Goal: Communication & Community: Answer question/provide support

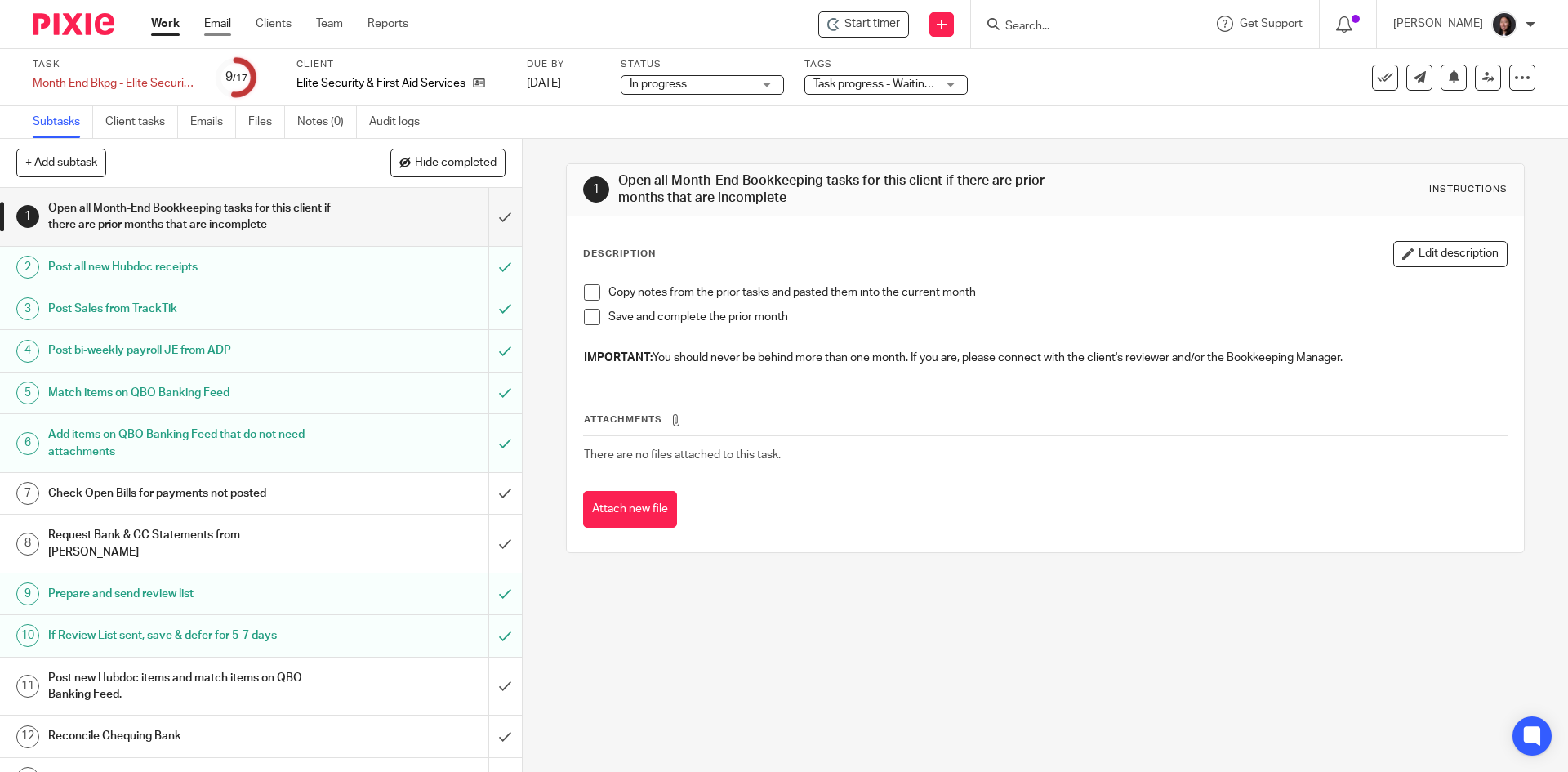
click at [224, 28] on link "Email" at bounding box center [217, 23] width 27 height 16
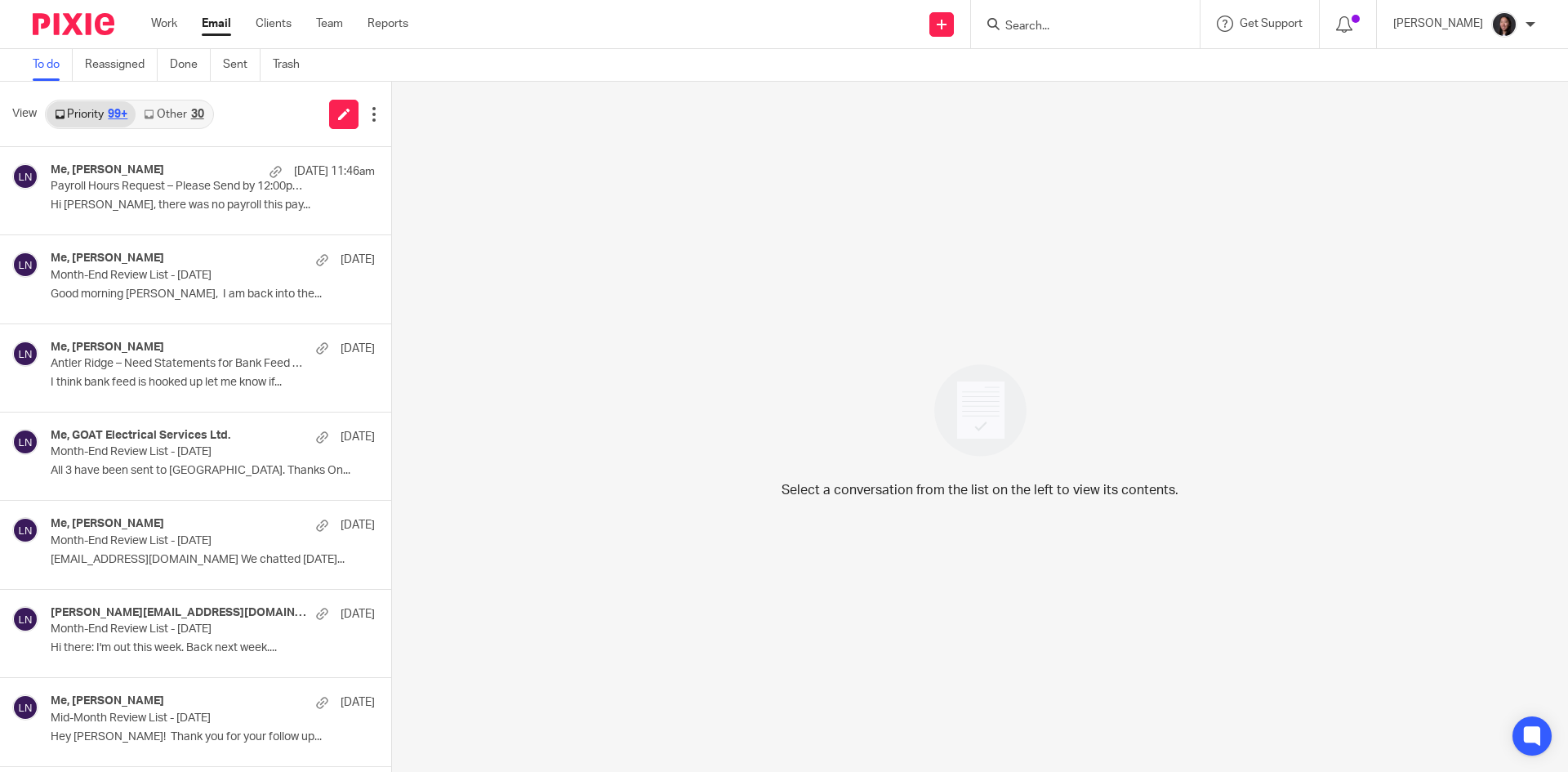
click at [167, 111] on link "Other 30" at bounding box center [174, 114] width 76 height 26
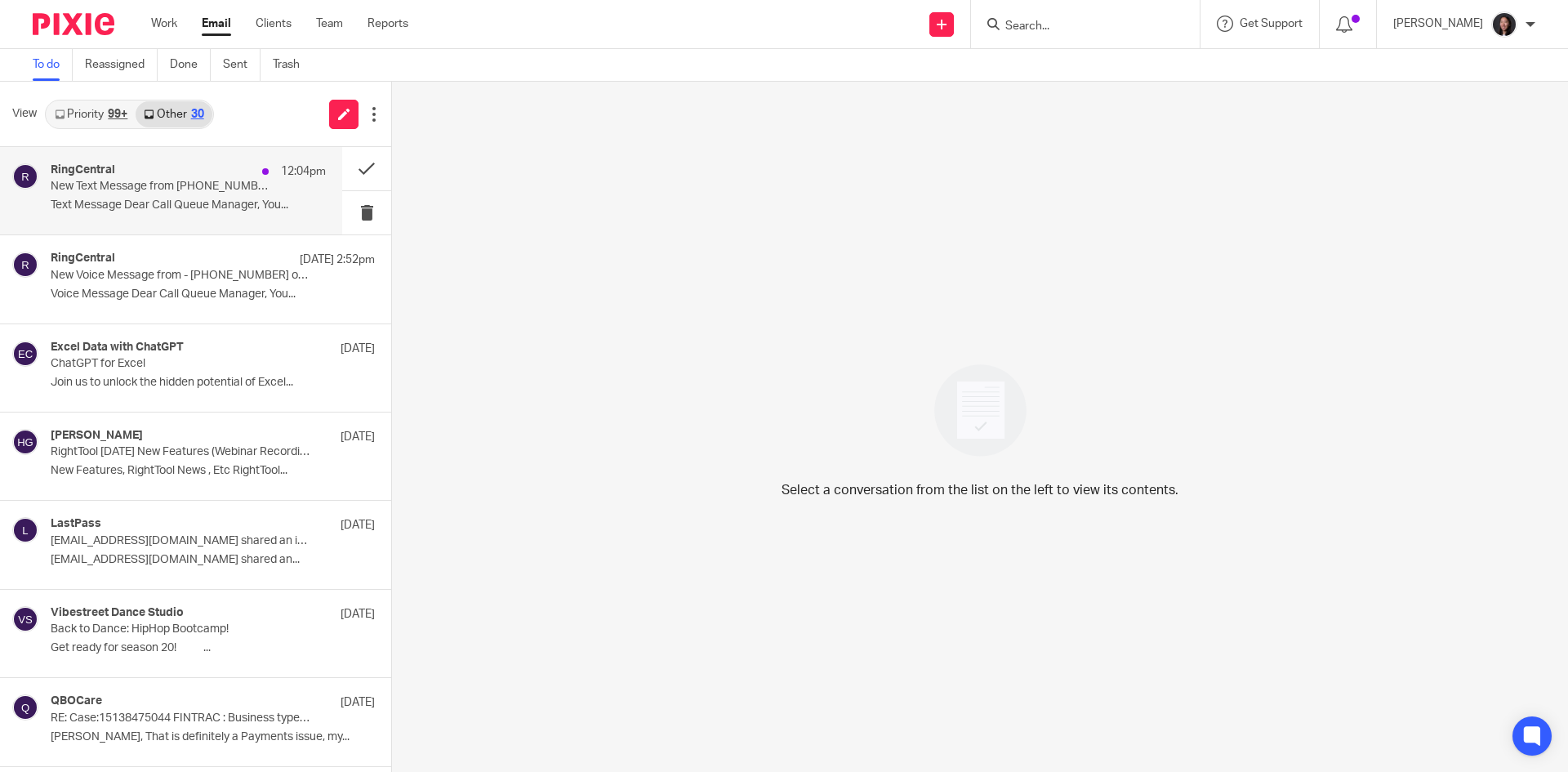
click at [182, 188] on p "New Text Message from [PHONE_NUMBER] on [DATE] 12:04 PM" at bounding box center [161, 187] width 220 height 14
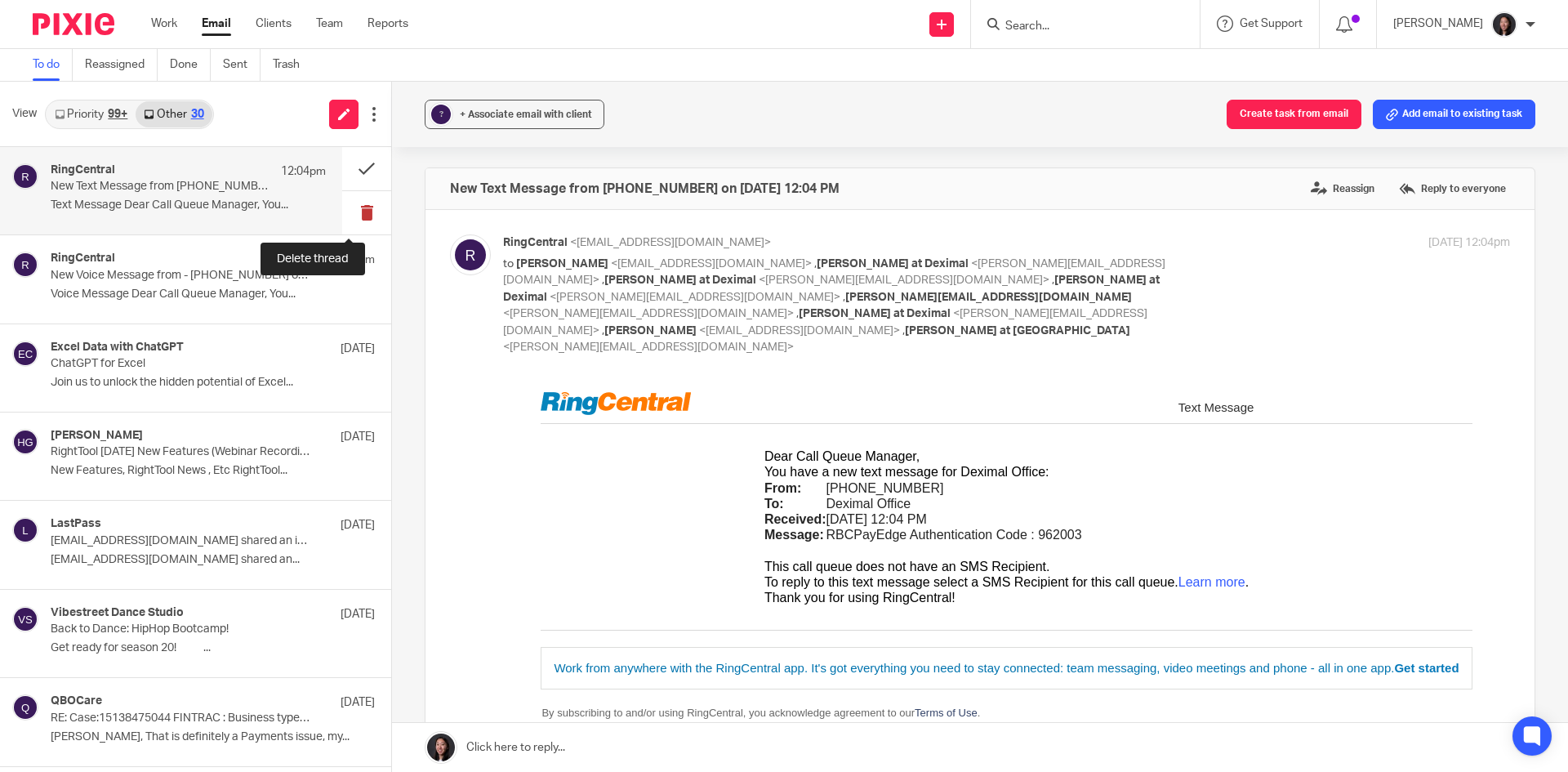
click at [349, 207] on button at bounding box center [366, 212] width 49 height 43
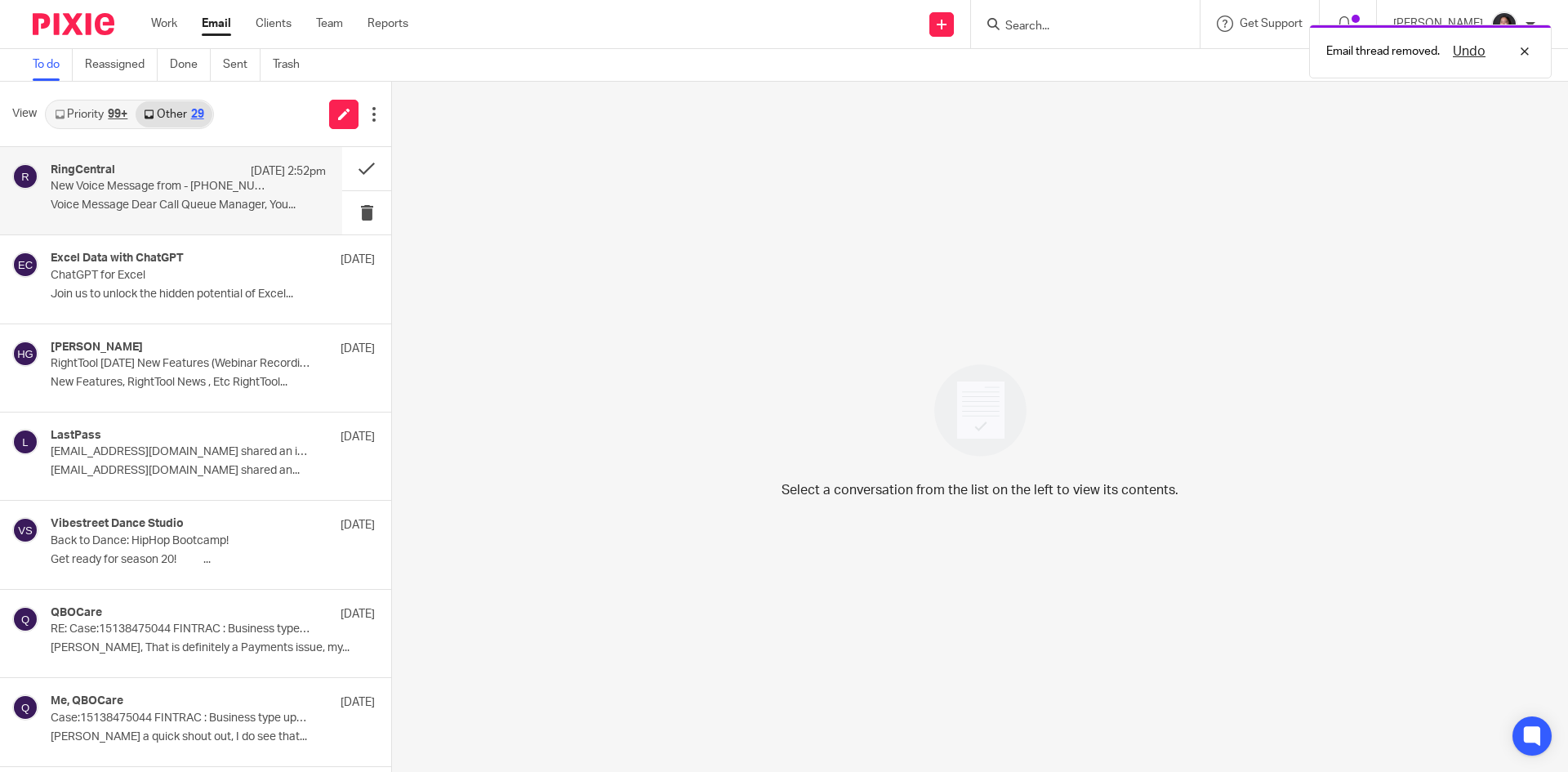
click at [211, 197] on div "RingCentral [DATE] 2:52pm New Voice Message from - [PHONE_NUMBER] on [DATE] 2:5…" at bounding box center [188, 191] width 275 height 55
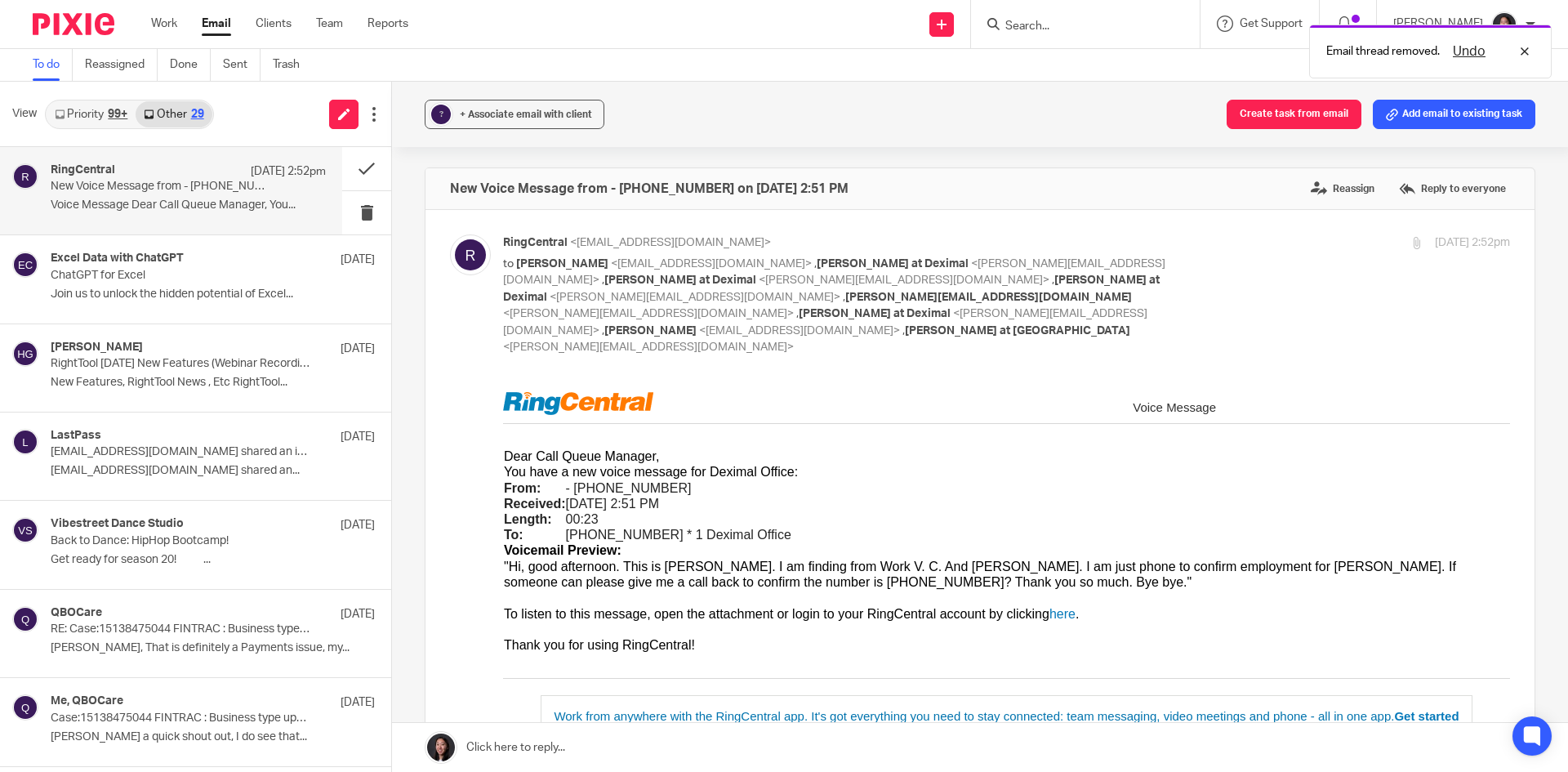
click at [159, 15] on div "Work Email Clients Team Reports Work Email Clients Team Reports Settings" at bounding box center [284, 24] width 298 height 48
